Goal: Transaction & Acquisition: Obtain resource

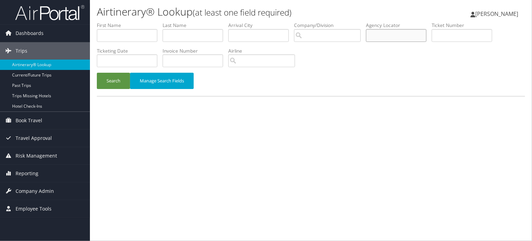
click at [397, 34] on input "text" at bounding box center [396, 35] width 61 height 13
paste input "DN2YFK"
click at [118, 83] on button "Search" at bounding box center [113, 81] width 33 height 16
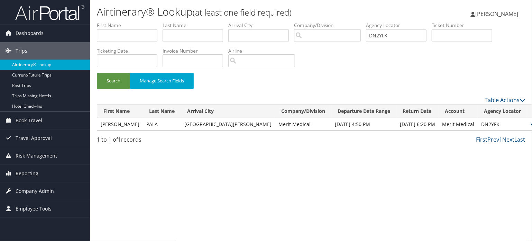
click at [530, 123] on link "View" at bounding box center [535, 124] width 11 height 7
drag, startPoint x: 370, startPoint y: 37, endPoint x: 291, endPoint y: 40, distance: 78.9
click at [293, 22] on ul "First Name Last Name Departure City Arrival City Company/Division Airport/City …" at bounding box center [311, 22] width 428 height 0
paste input "88S"
type input "DN288S"
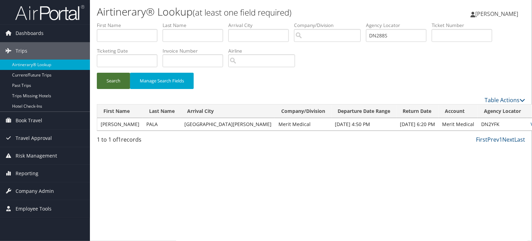
click at [107, 85] on button "Search" at bounding box center [113, 81] width 33 height 16
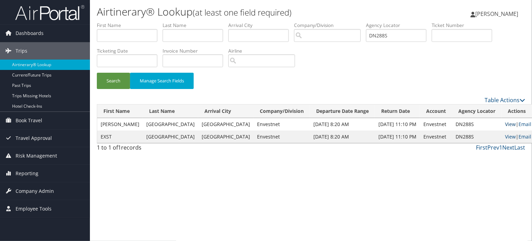
click at [505, 122] on link "View" at bounding box center [510, 124] width 11 height 7
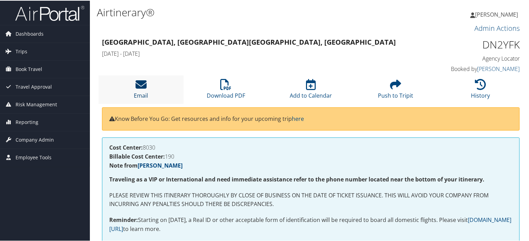
click at [140, 89] on icon at bounding box center [141, 83] width 11 height 11
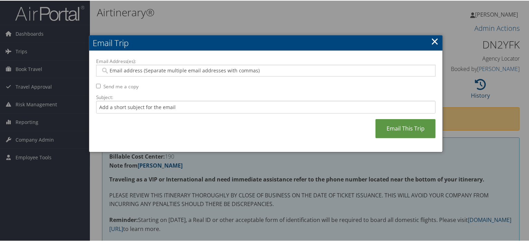
click at [180, 66] on div at bounding box center [266, 70] width 340 height 12
paste input "[PERSON_NAME][EMAIL_ADDRESS][DOMAIN_NAME]"
type input "CHRISTINE.PALA@MERIT.COM"
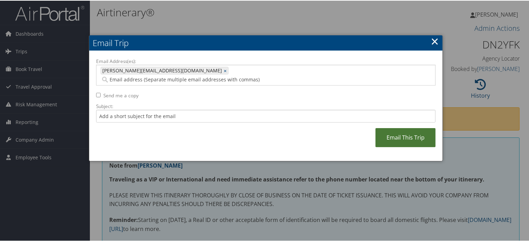
click at [393, 127] on link "Email This Trip" at bounding box center [405, 136] width 60 height 19
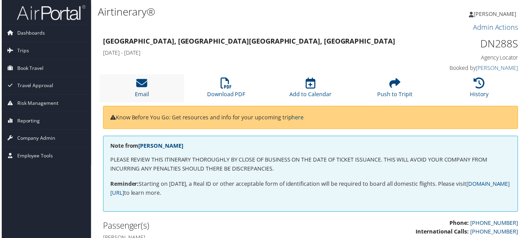
click at [113, 92] on li "Email" at bounding box center [141, 89] width 85 height 28
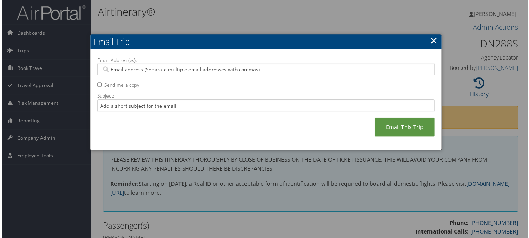
click at [167, 69] on input "Email Address(es):" at bounding box center [266, 69] width 331 height 7
paste input "BRETT.HANOVER@ENVESTNET.COM"
type input "BRETT.HANOVER@ENVESTNET.COM"
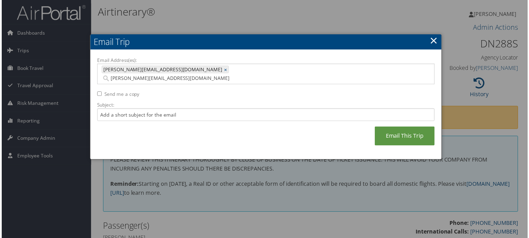
type input "BRETT.HANOVER@ENVESTNET.COM"
click at [416, 127] on link "Email This Trip" at bounding box center [405, 136] width 60 height 19
